Goal: Find specific page/section: Find specific page/section

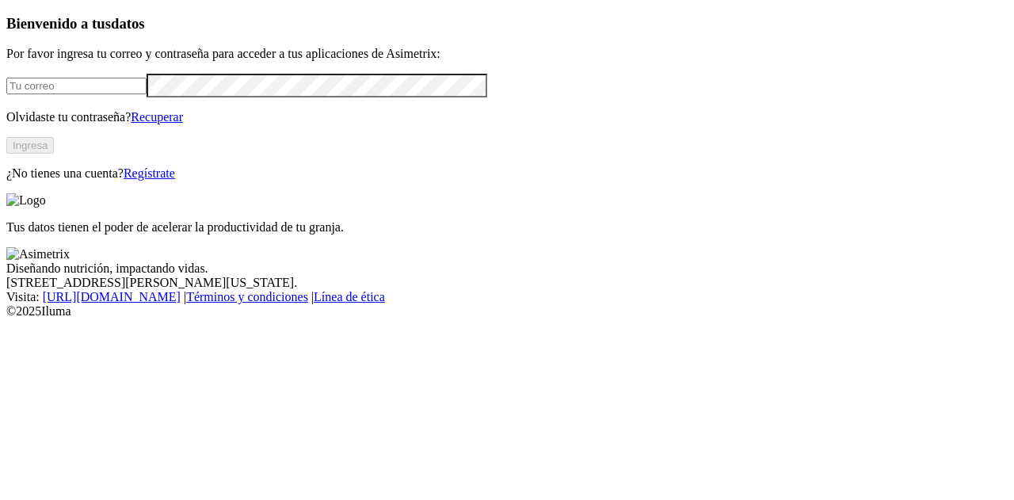
type input "gina.jaramillo@premexcorp.com"
click at [54, 154] on button "Ingresa" at bounding box center [30, 145] width 48 height 17
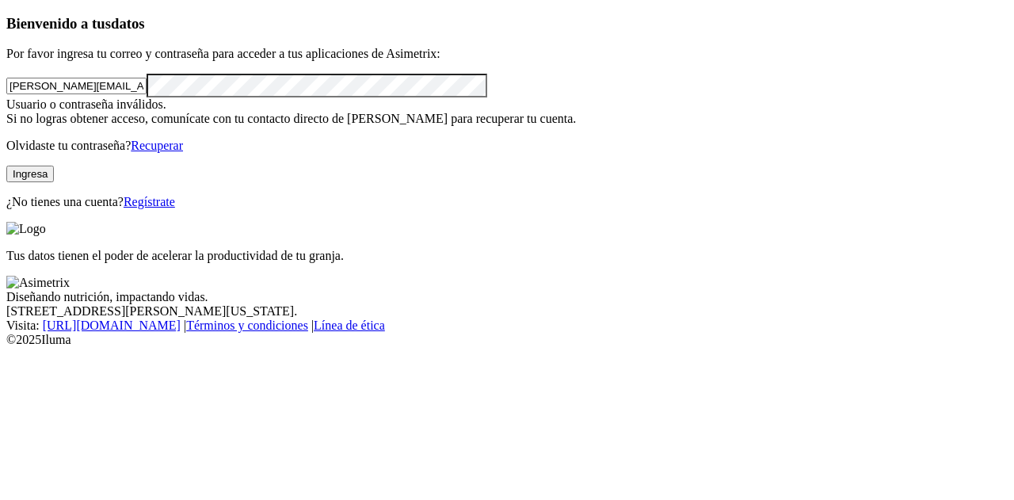
click input "submit" at bounding box center [0, 0] width 0 height 0
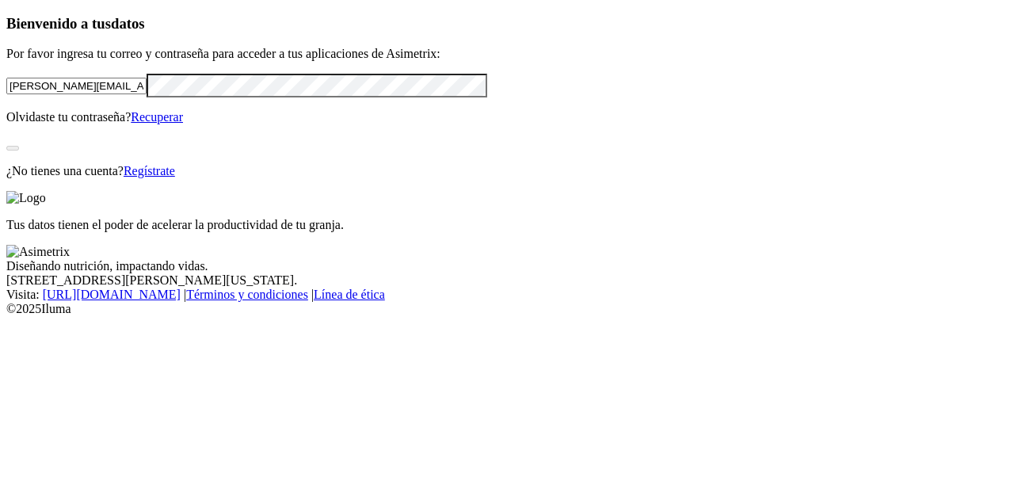
click input "submit" at bounding box center [0, 0] width 0 height 0
